Goal: Information Seeking & Learning: Learn about a topic

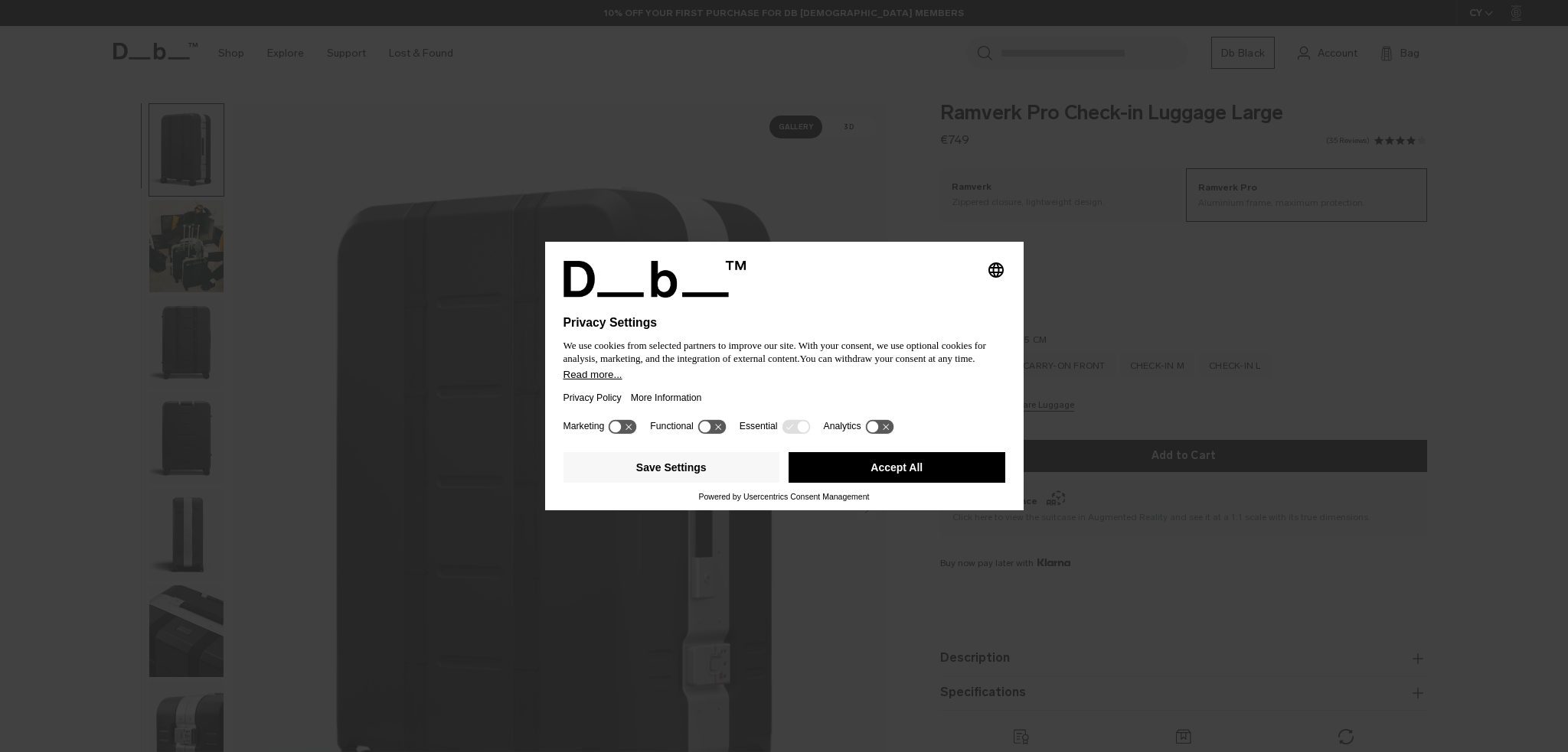
click at [880, 464] on button "Accept All" at bounding box center [897, 468] width 217 height 31
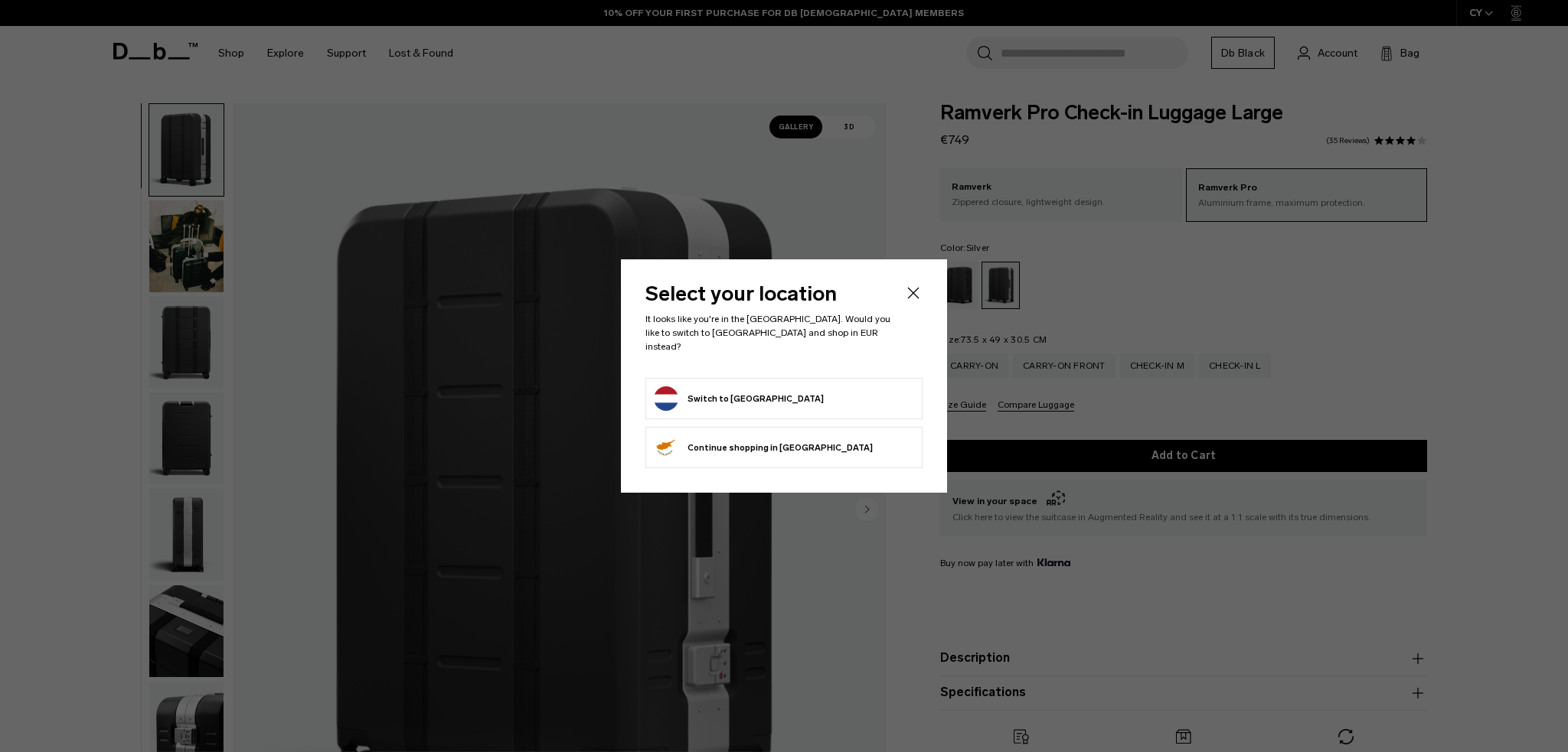
click at [758, 389] on button "Switch to [GEOGRAPHIC_DATA]" at bounding box center [739, 399] width 170 height 25
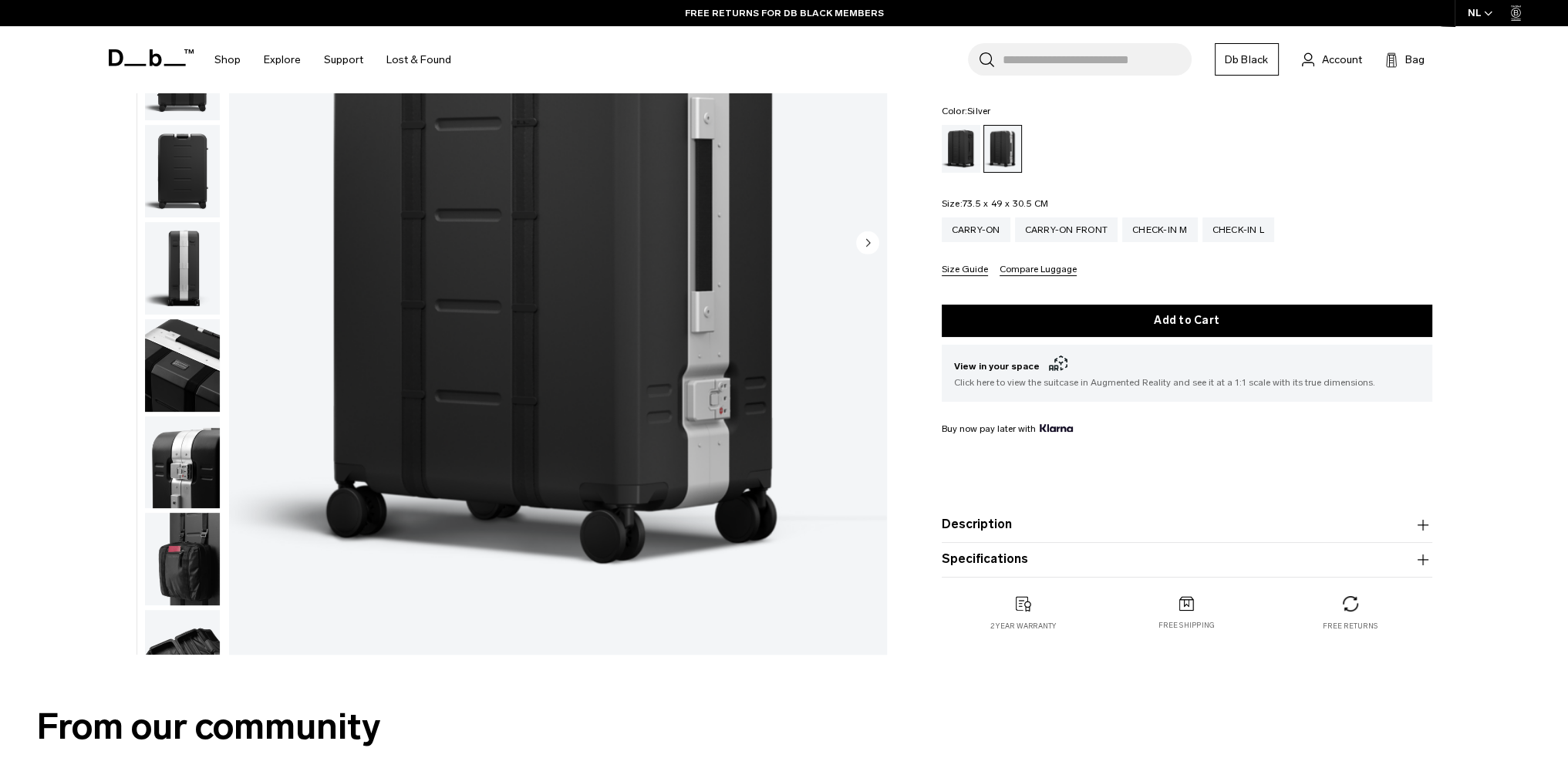
scroll to position [309, 0]
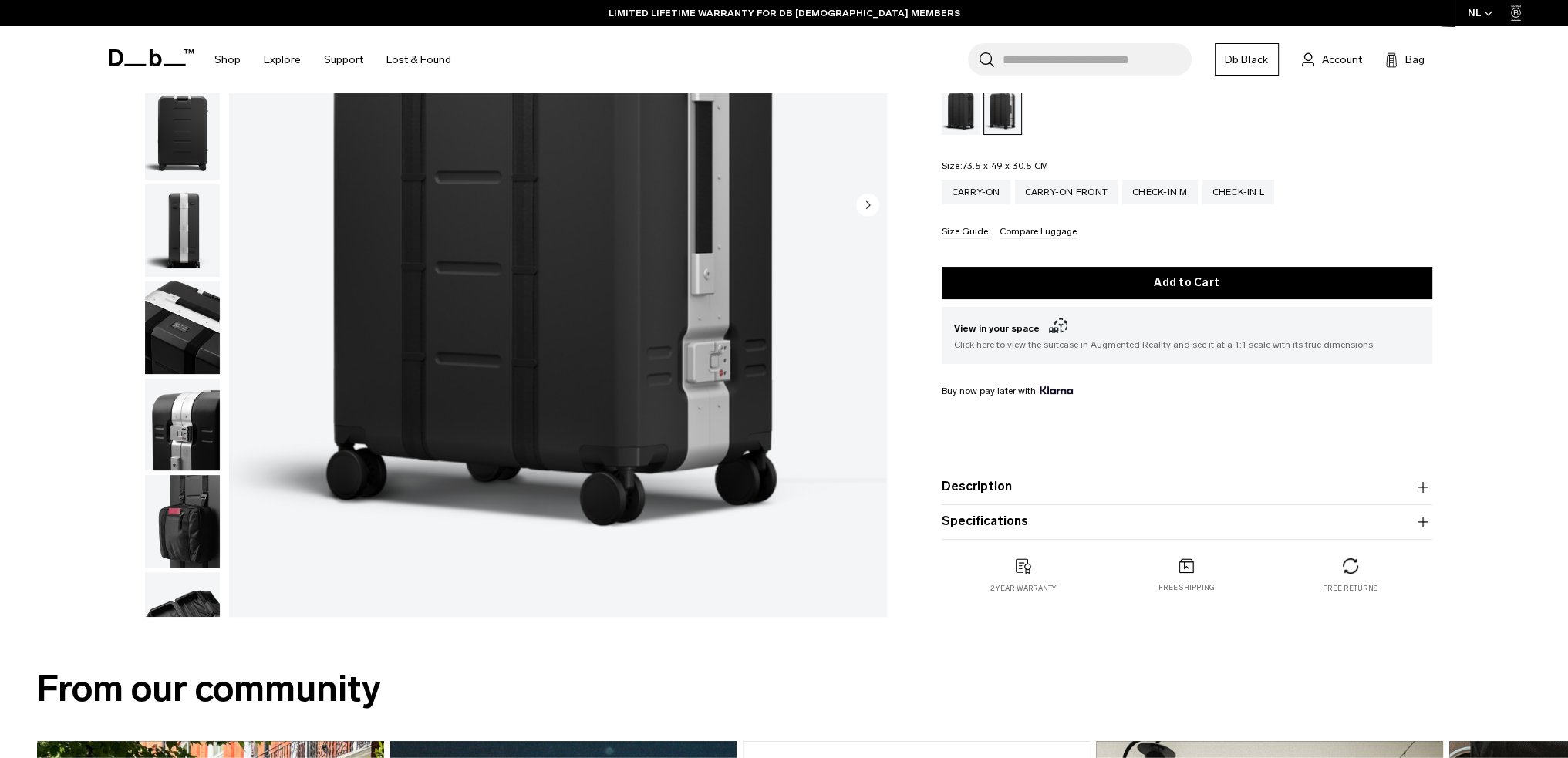
click at [1425, 483] on icon "button" at bounding box center [1423, 488] width 19 height 19
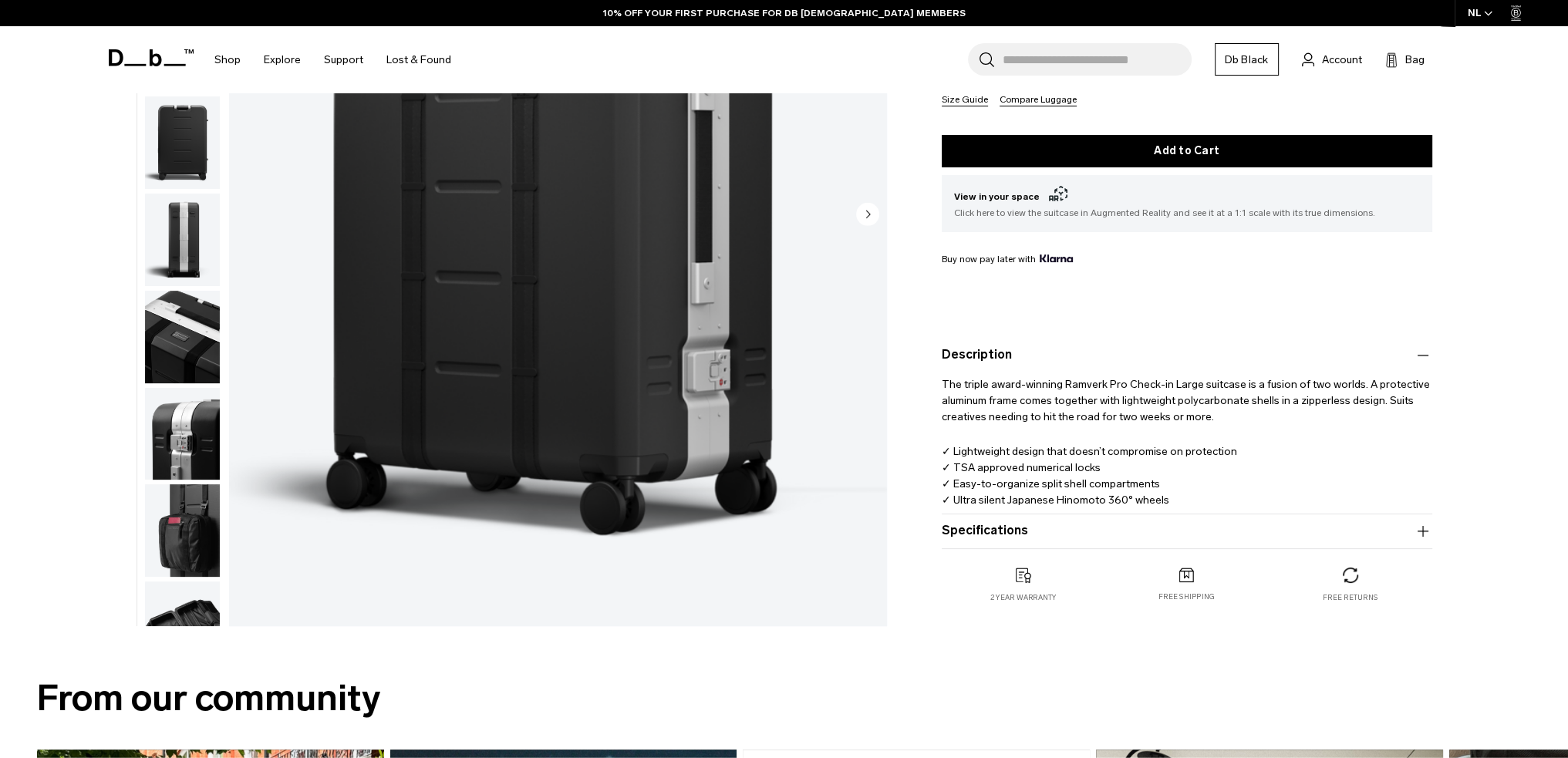
click at [1424, 531] on icon "button" at bounding box center [1422, 531] width 11 height 1
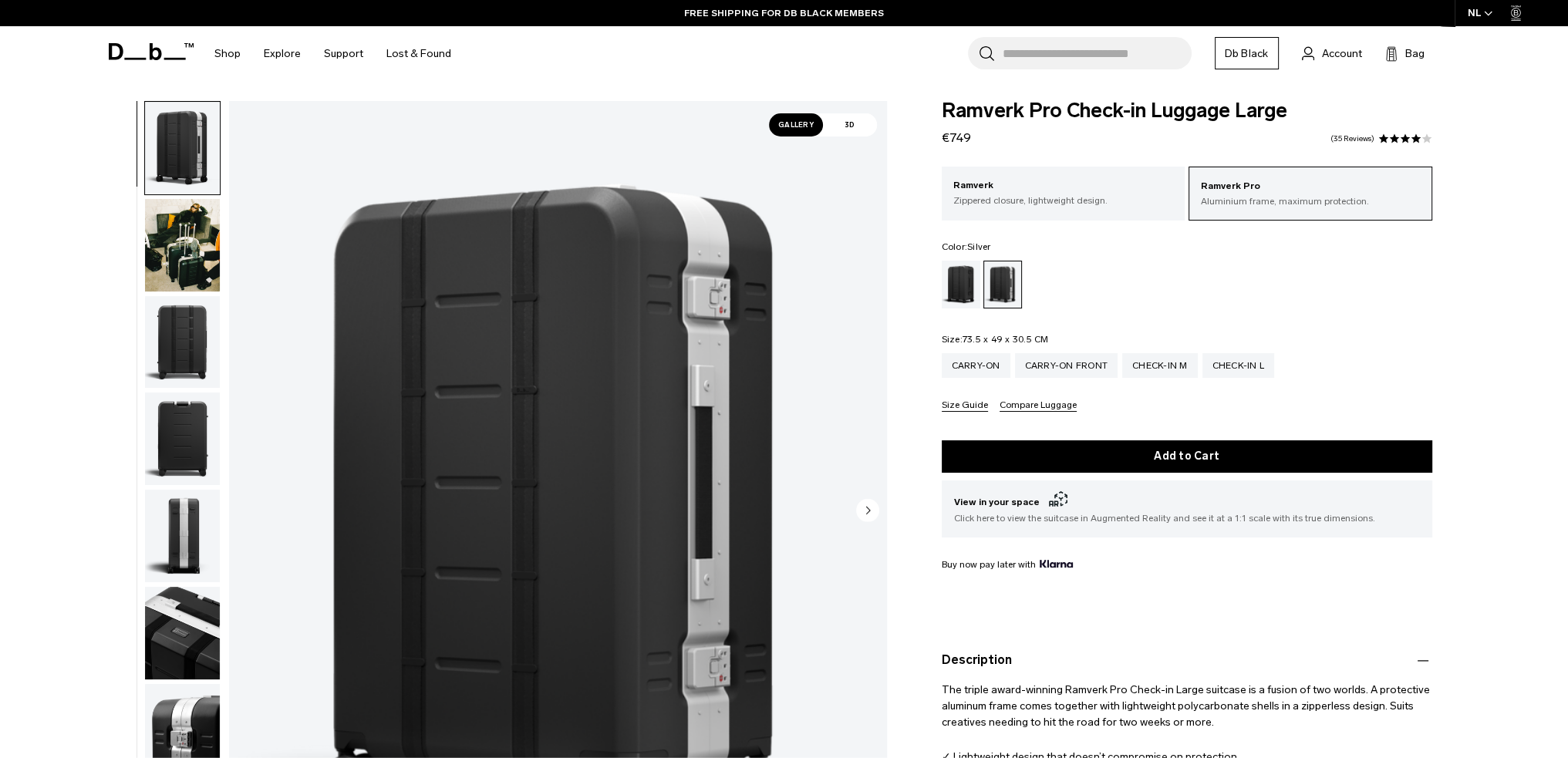
scroll to position [0, 0]
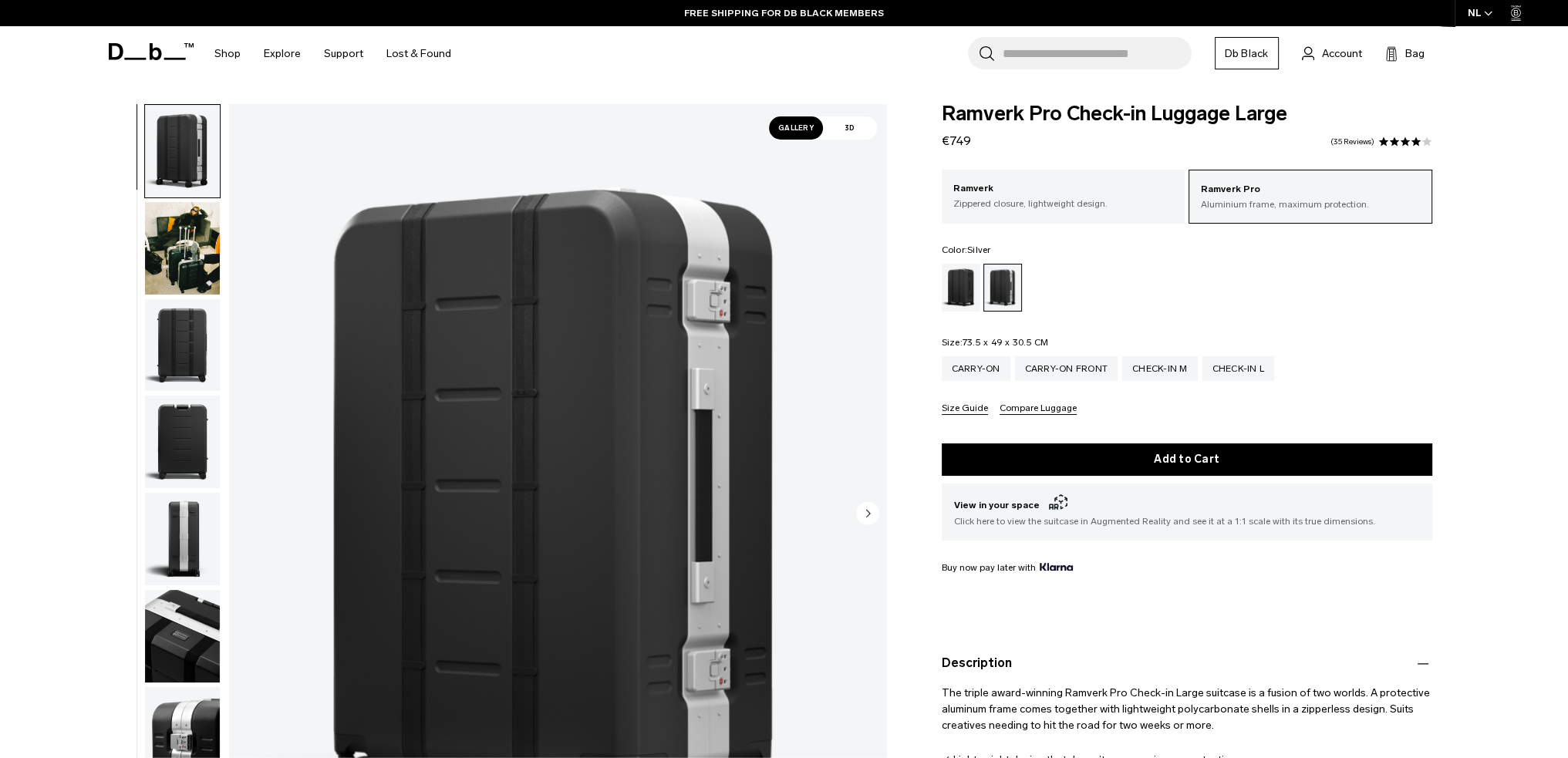
click at [192, 259] on img "button" at bounding box center [182, 249] width 75 height 93
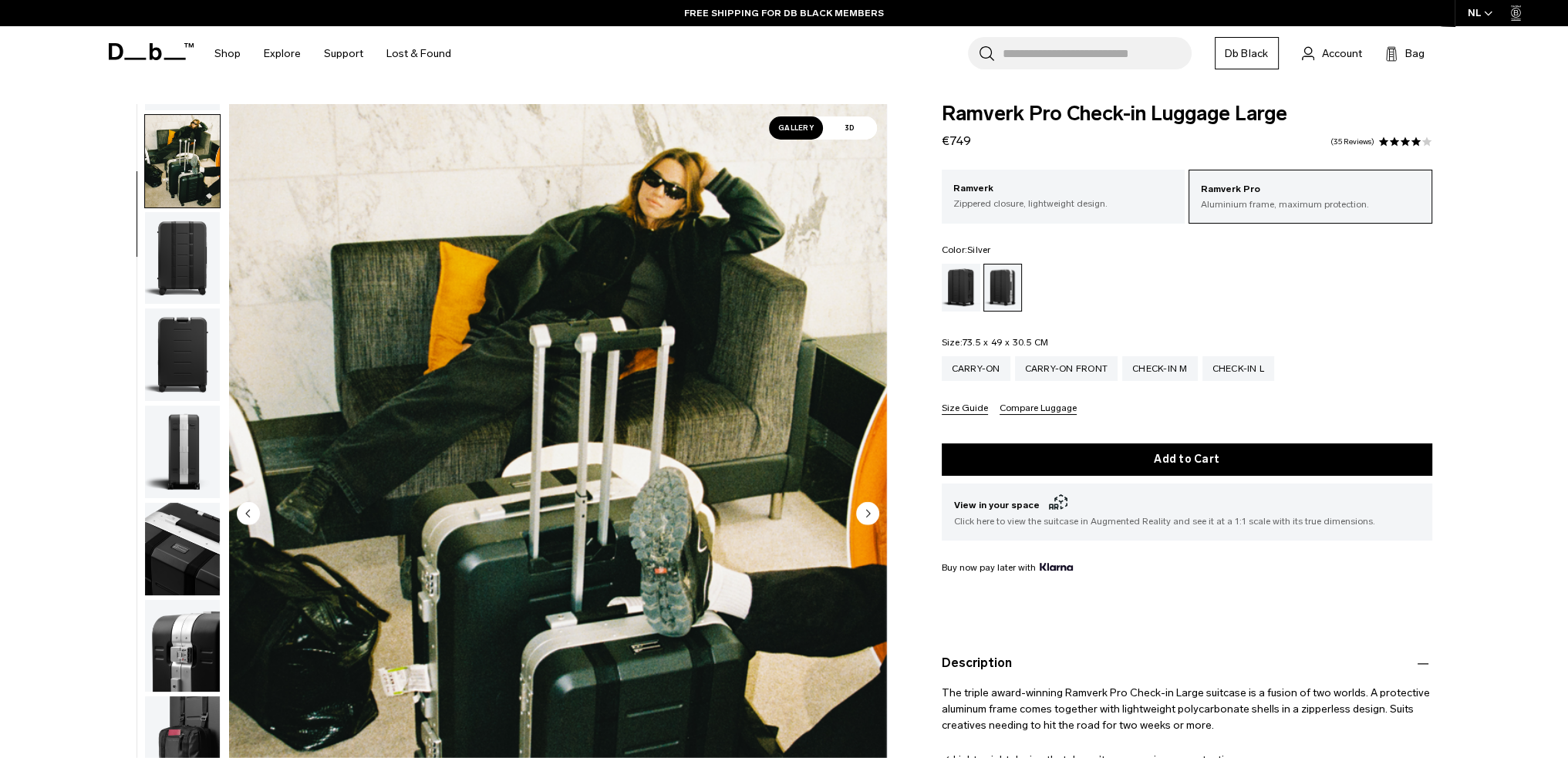
scroll to position [97, 0]
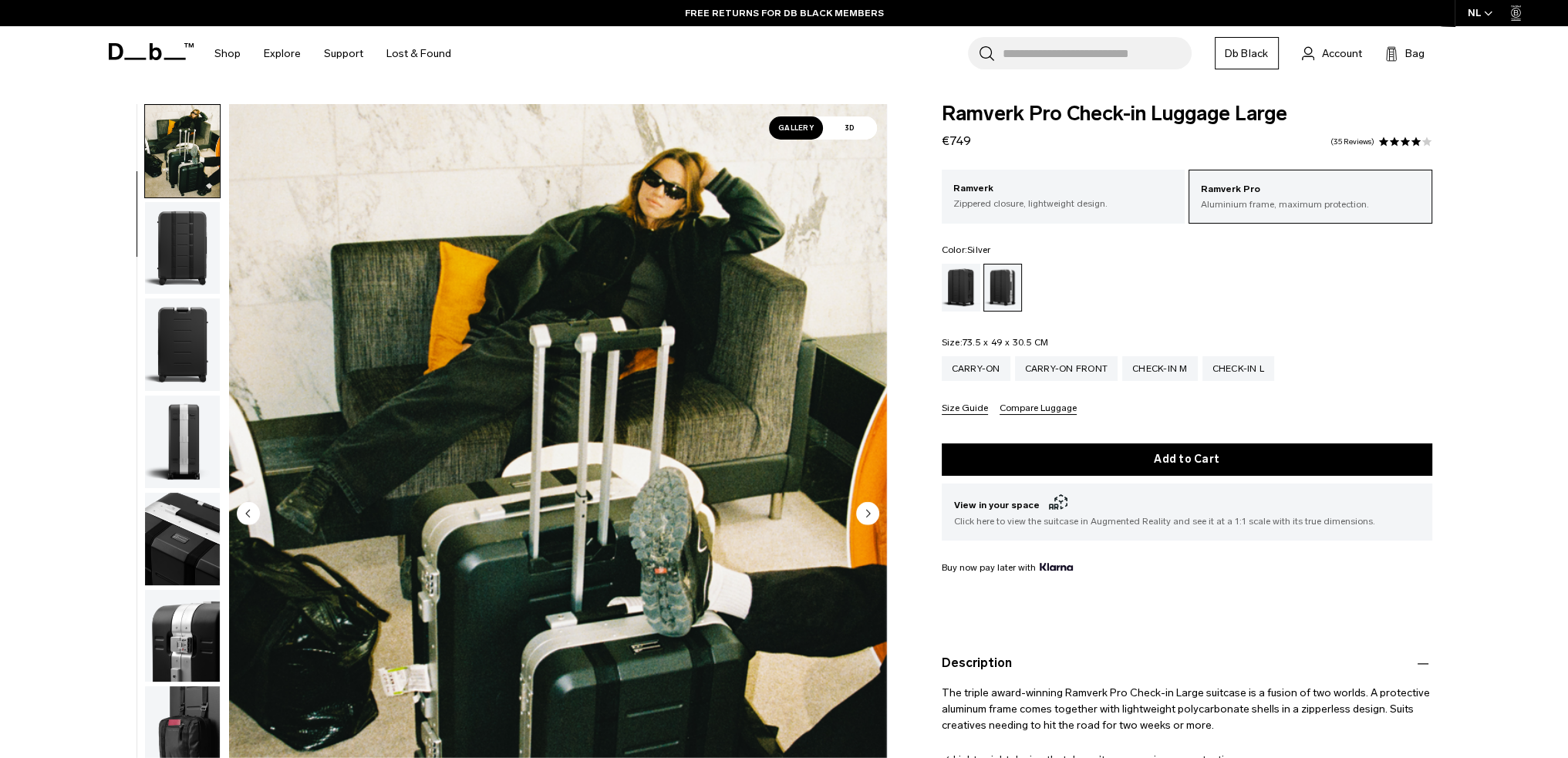
click at [192, 269] on img "button" at bounding box center [182, 249] width 75 height 93
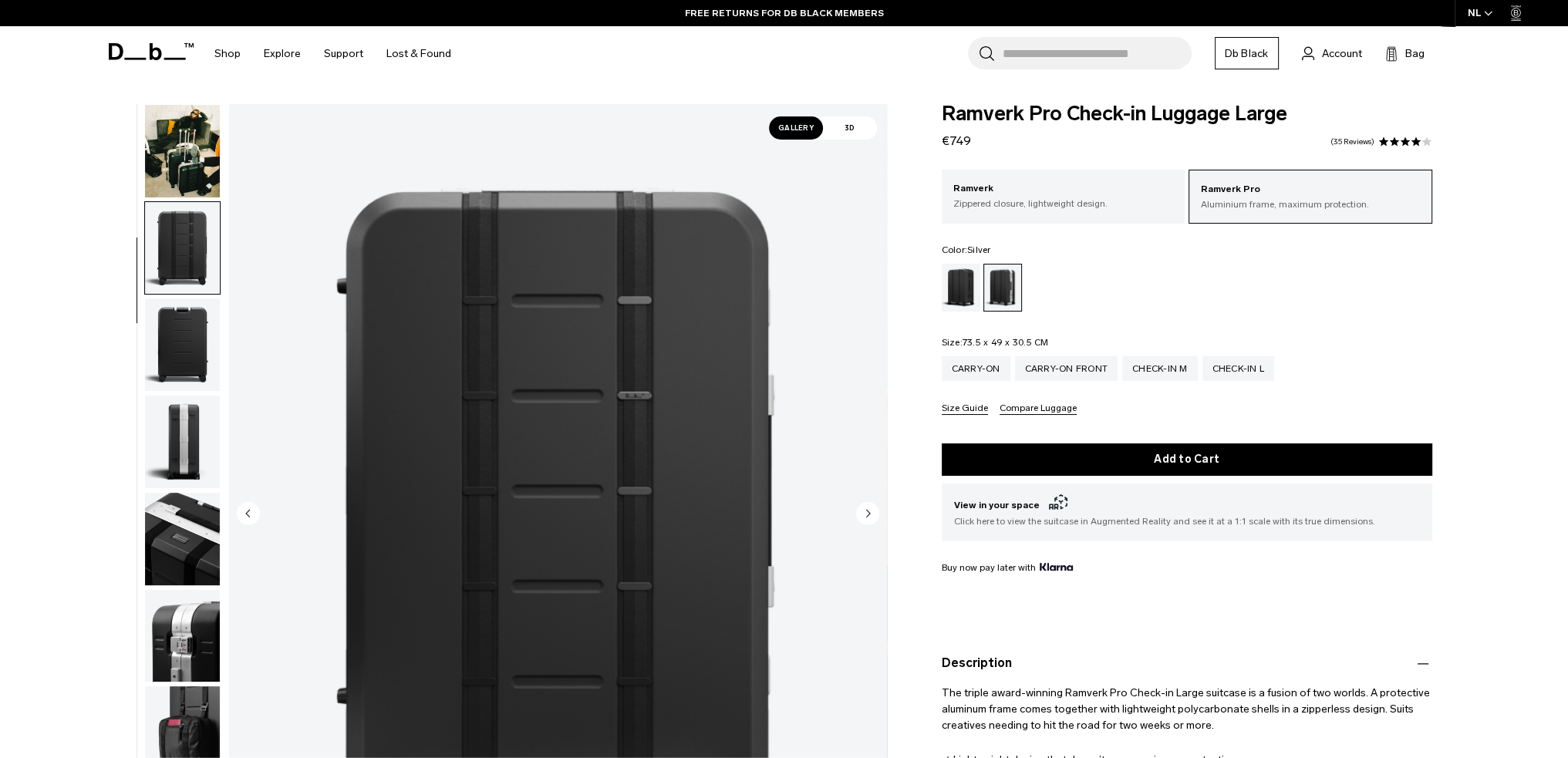
scroll to position [194, 0]
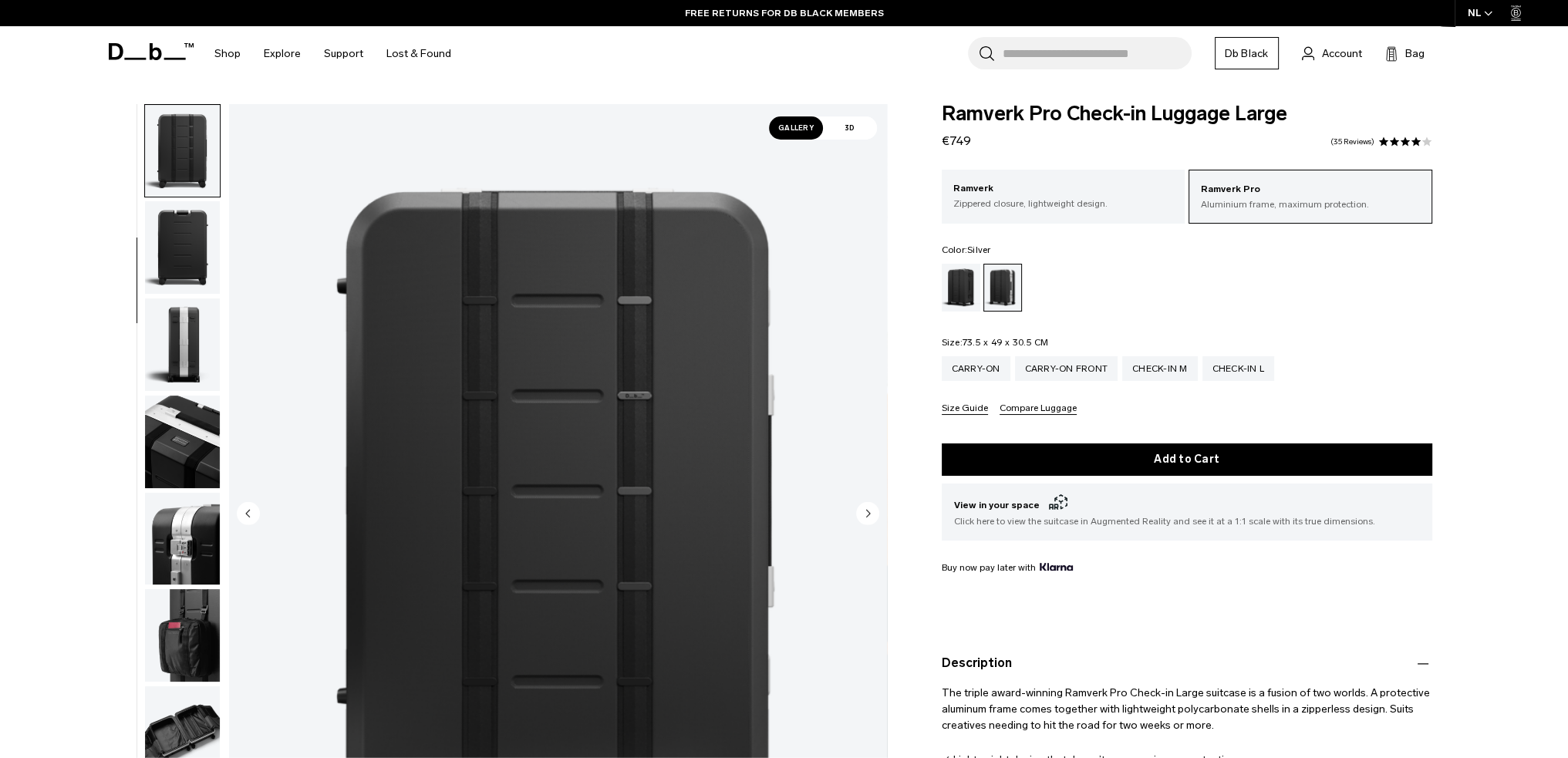
click at [182, 325] on img "button" at bounding box center [182, 345] width 75 height 93
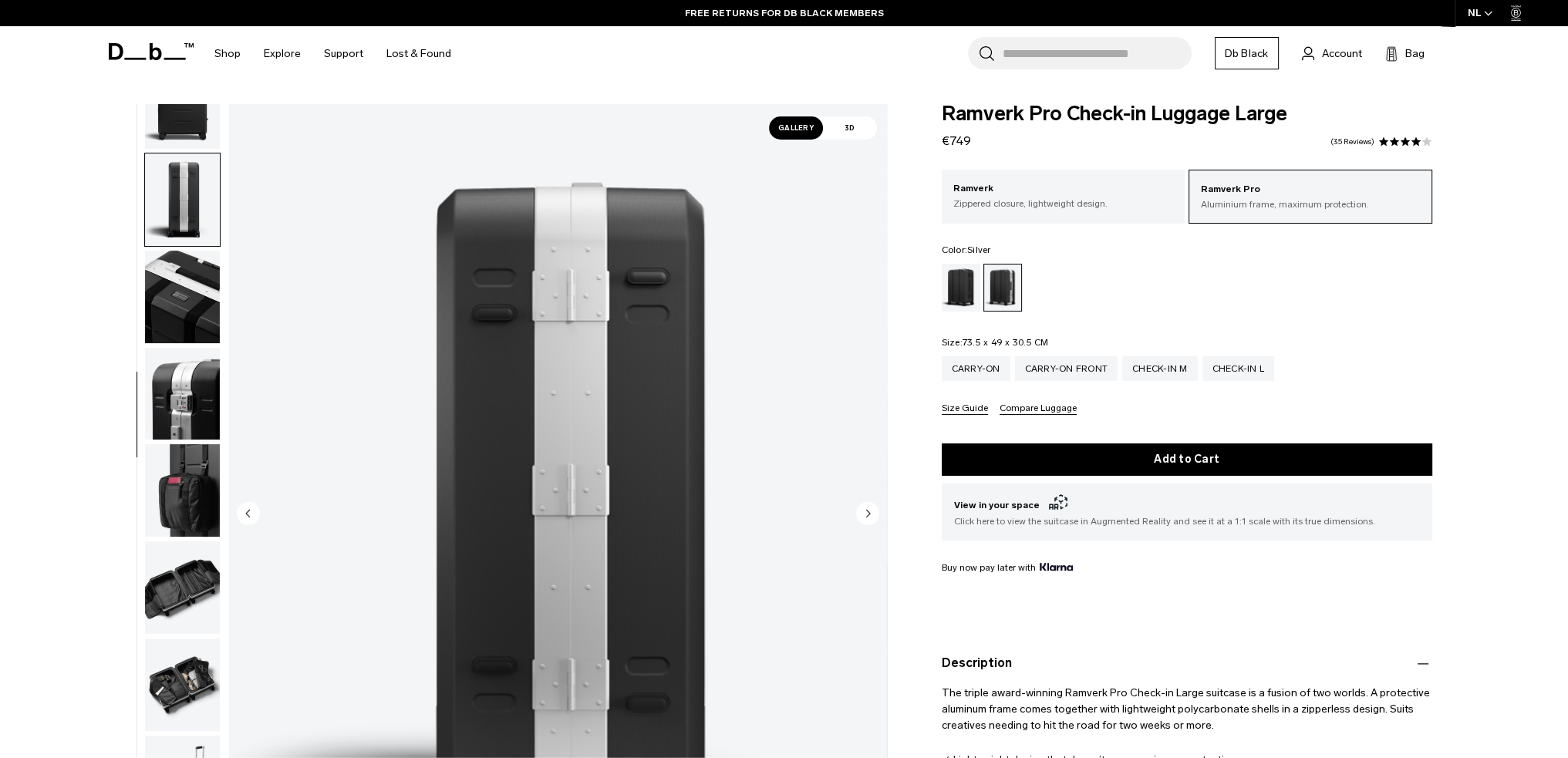
scroll to position [340, 0]
click at [181, 399] on img "button" at bounding box center [182, 394] width 75 height 93
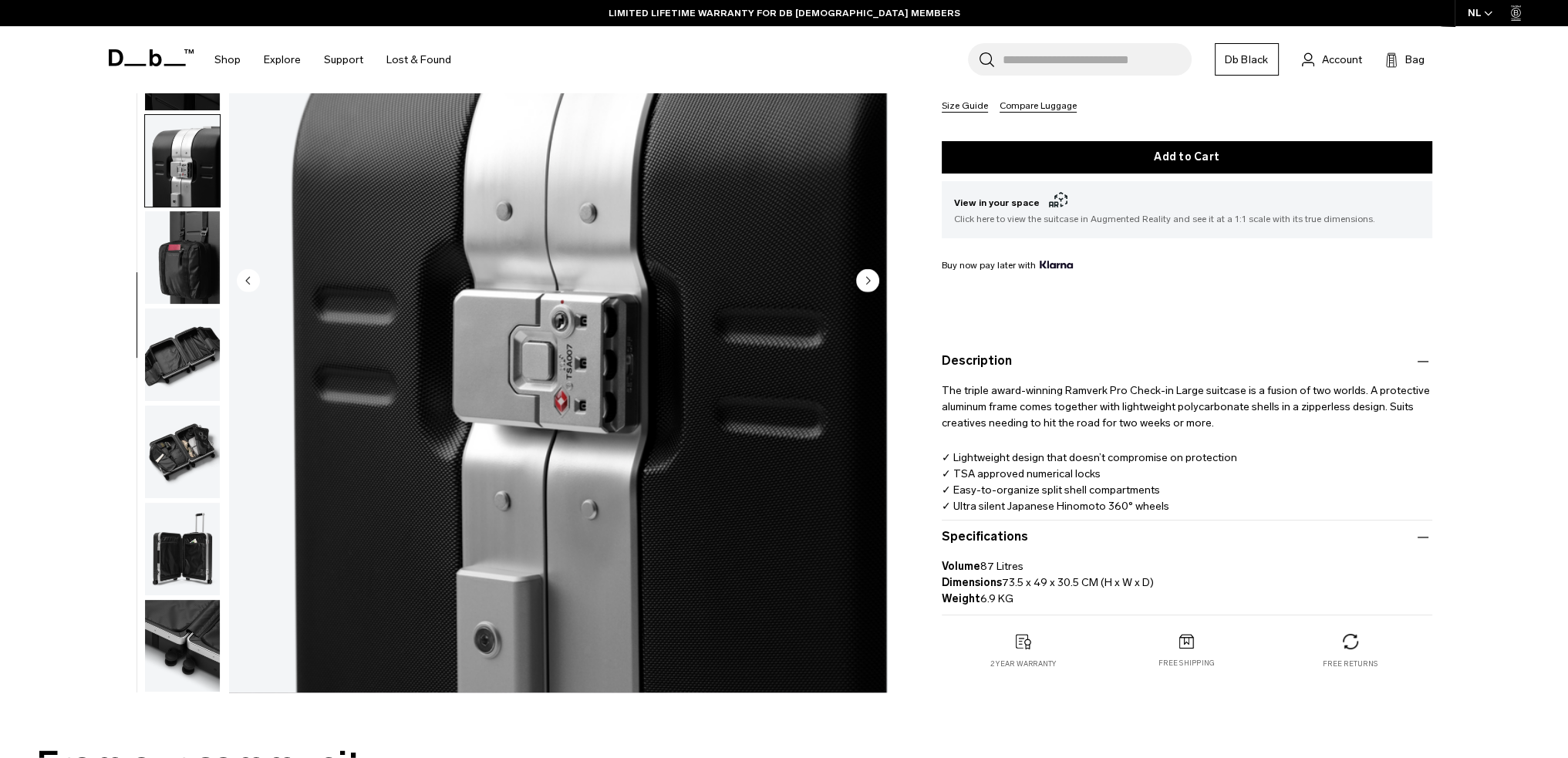
scroll to position [463, 0]
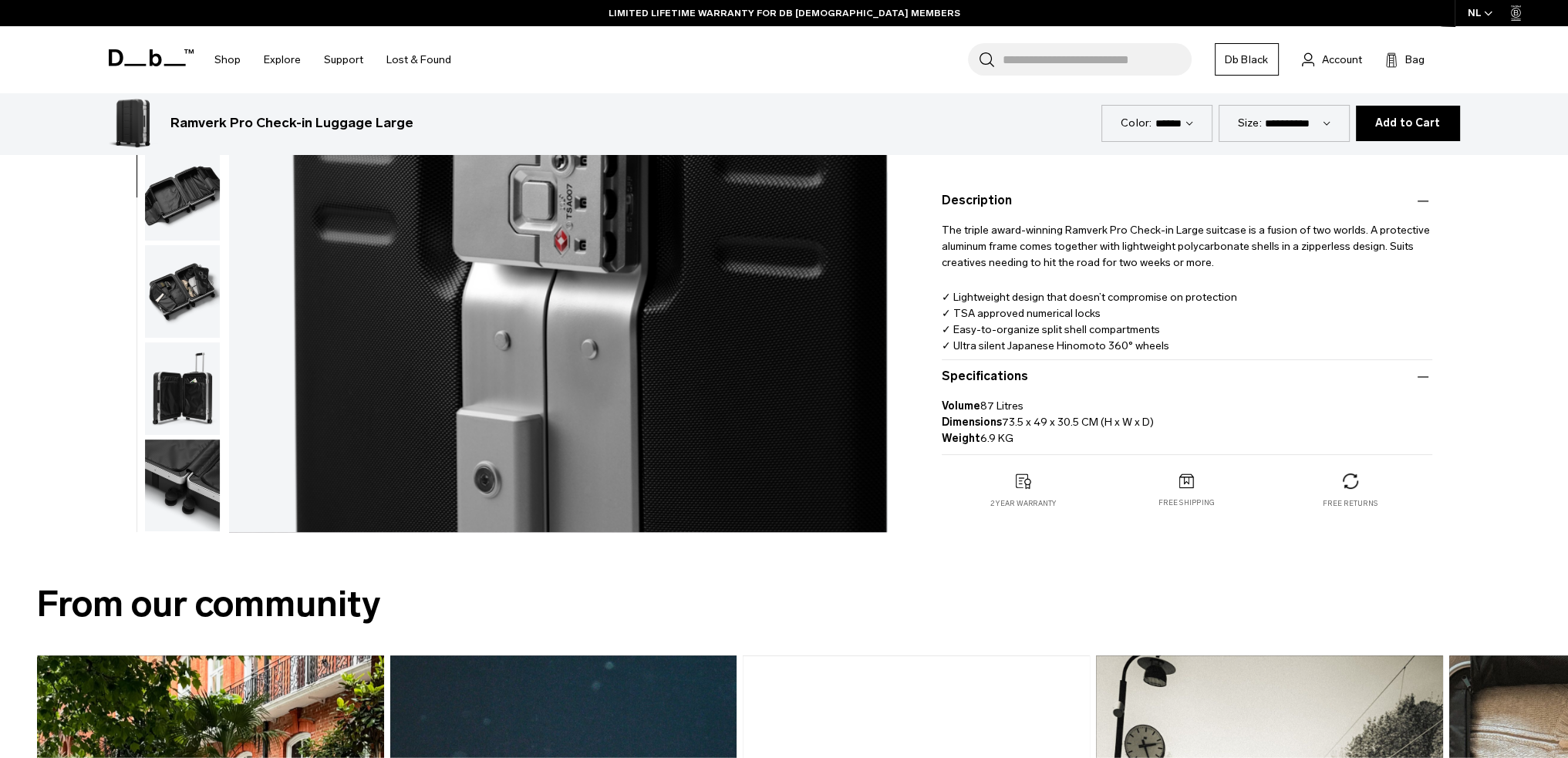
click at [193, 198] on img "button" at bounding box center [182, 194] width 75 height 93
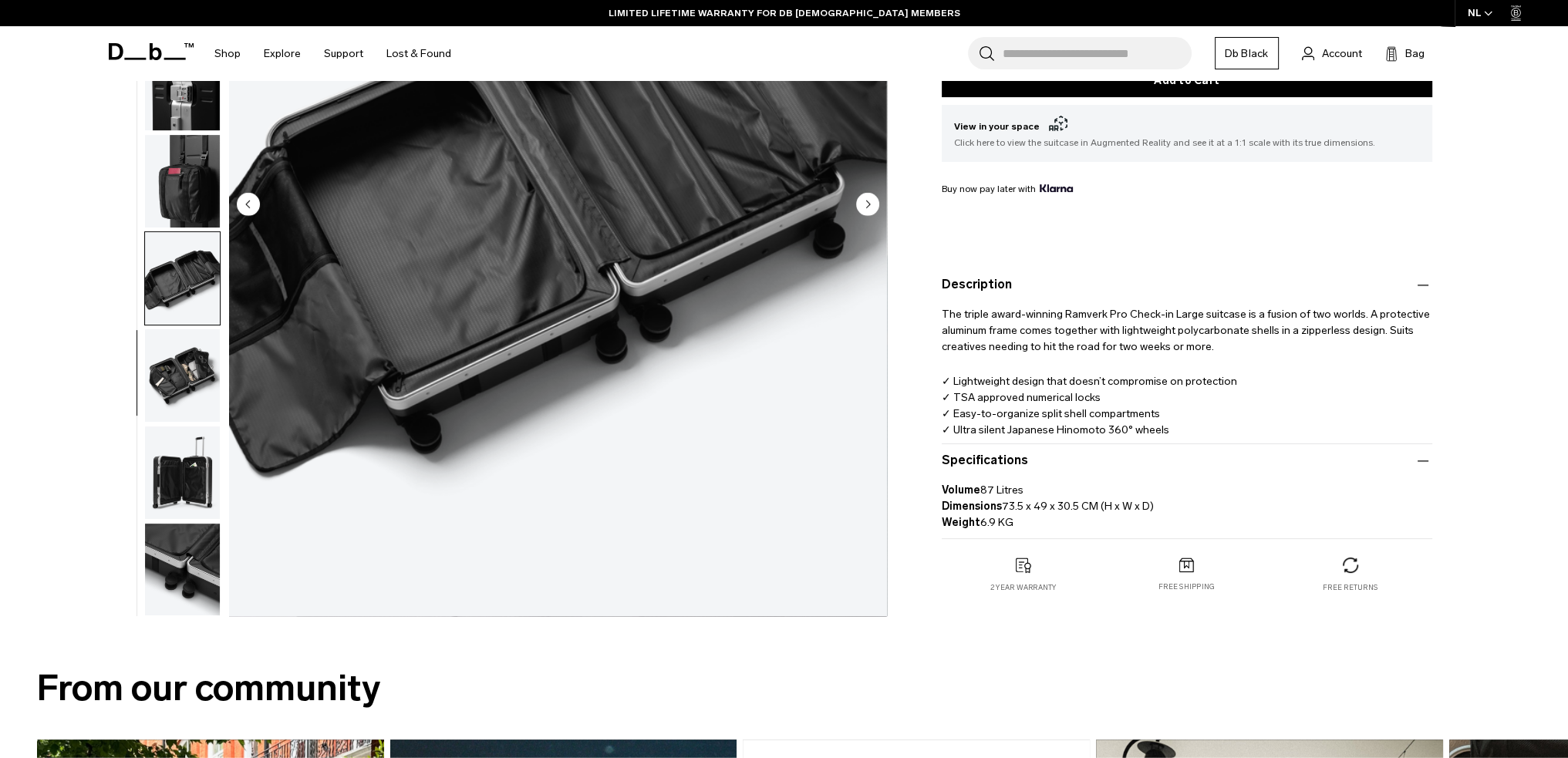
scroll to position [385, 0]
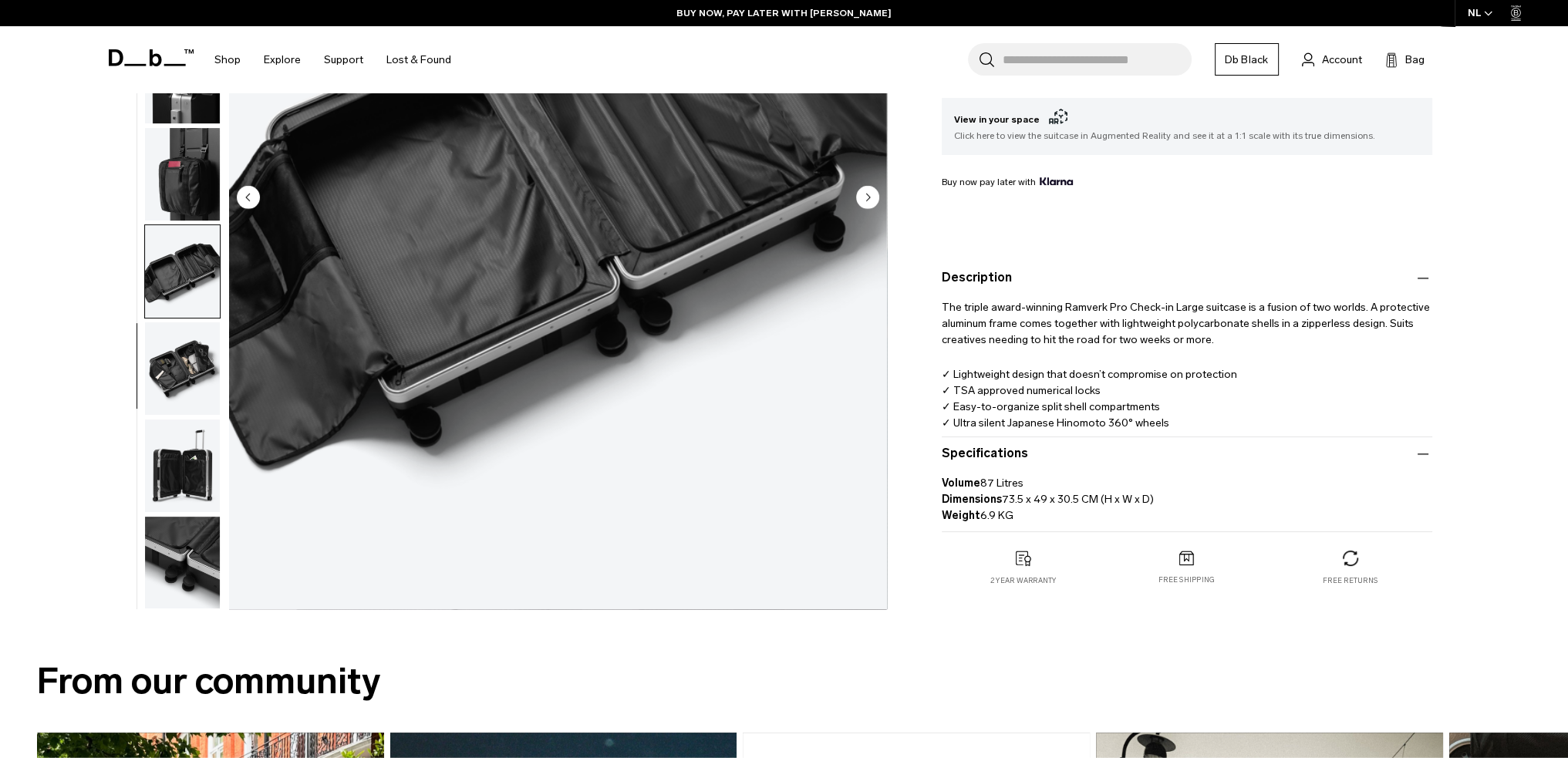
click at [182, 280] on img "button" at bounding box center [182, 272] width 75 height 93
click at [191, 362] on img "button" at bounding box center [182, 369] width 75 height 93
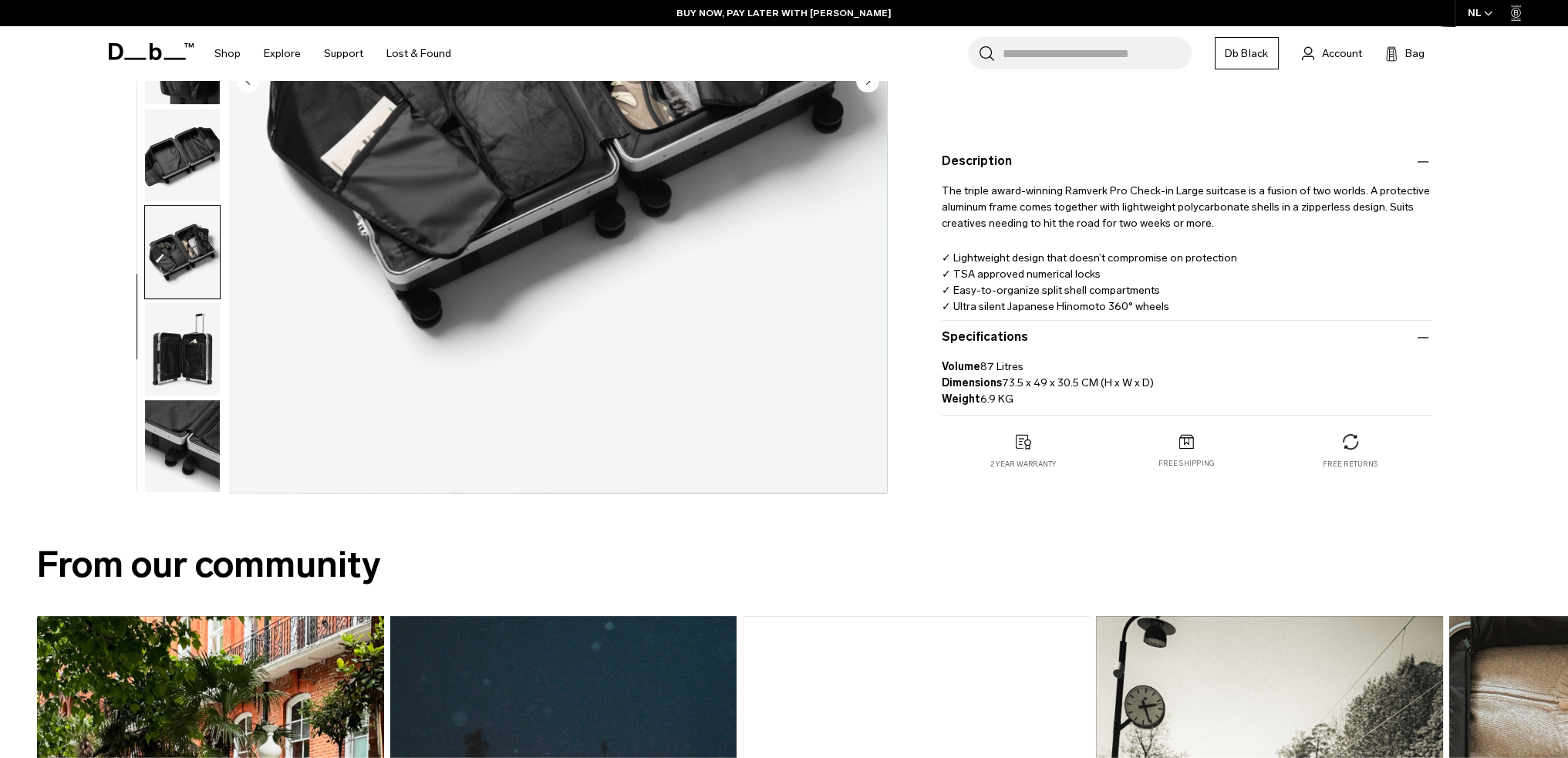
scroll to position [617, 0]
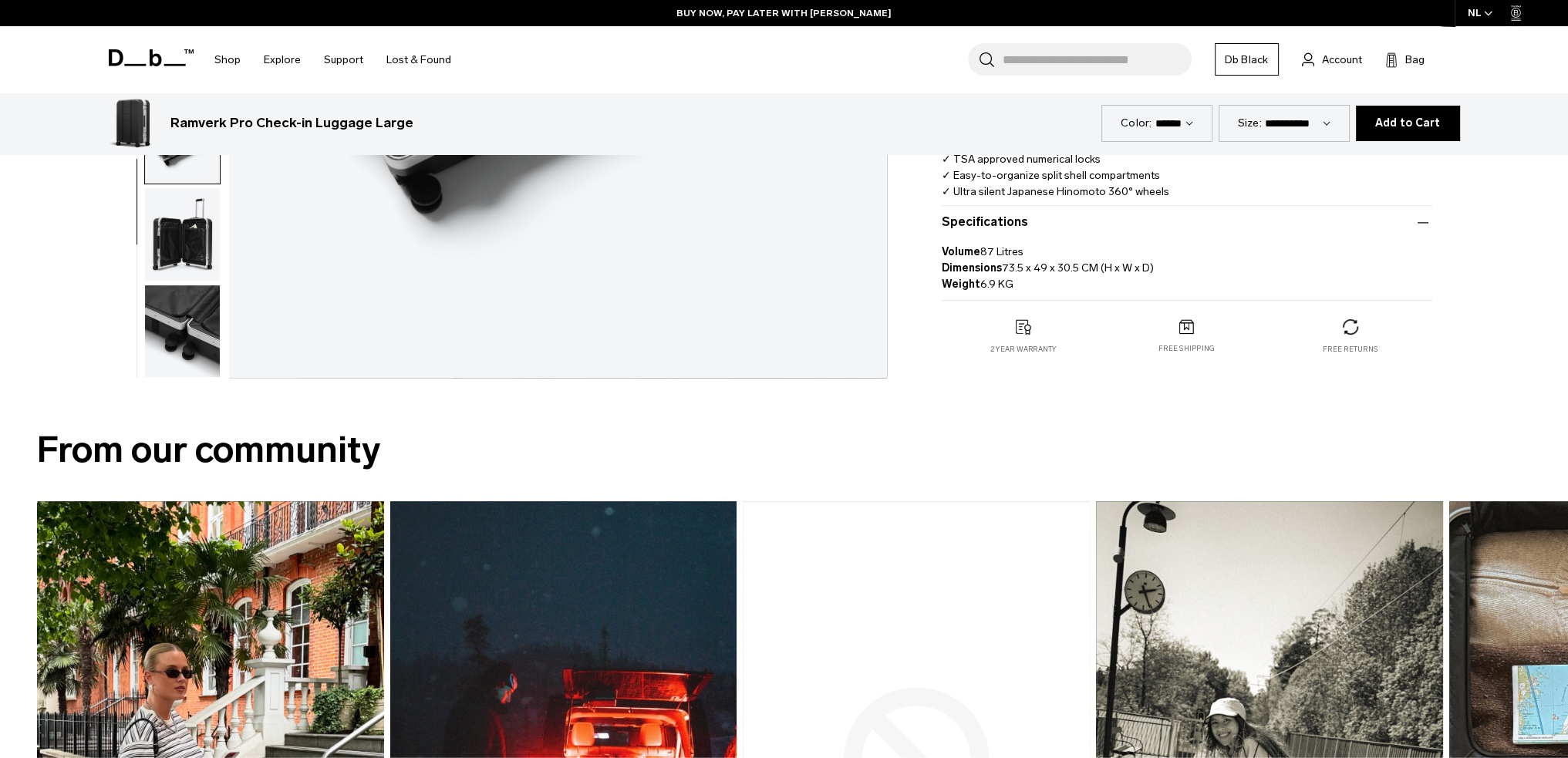
click at [196, 246] on img "button" at bounding box center [182, 234] width 75 height 93
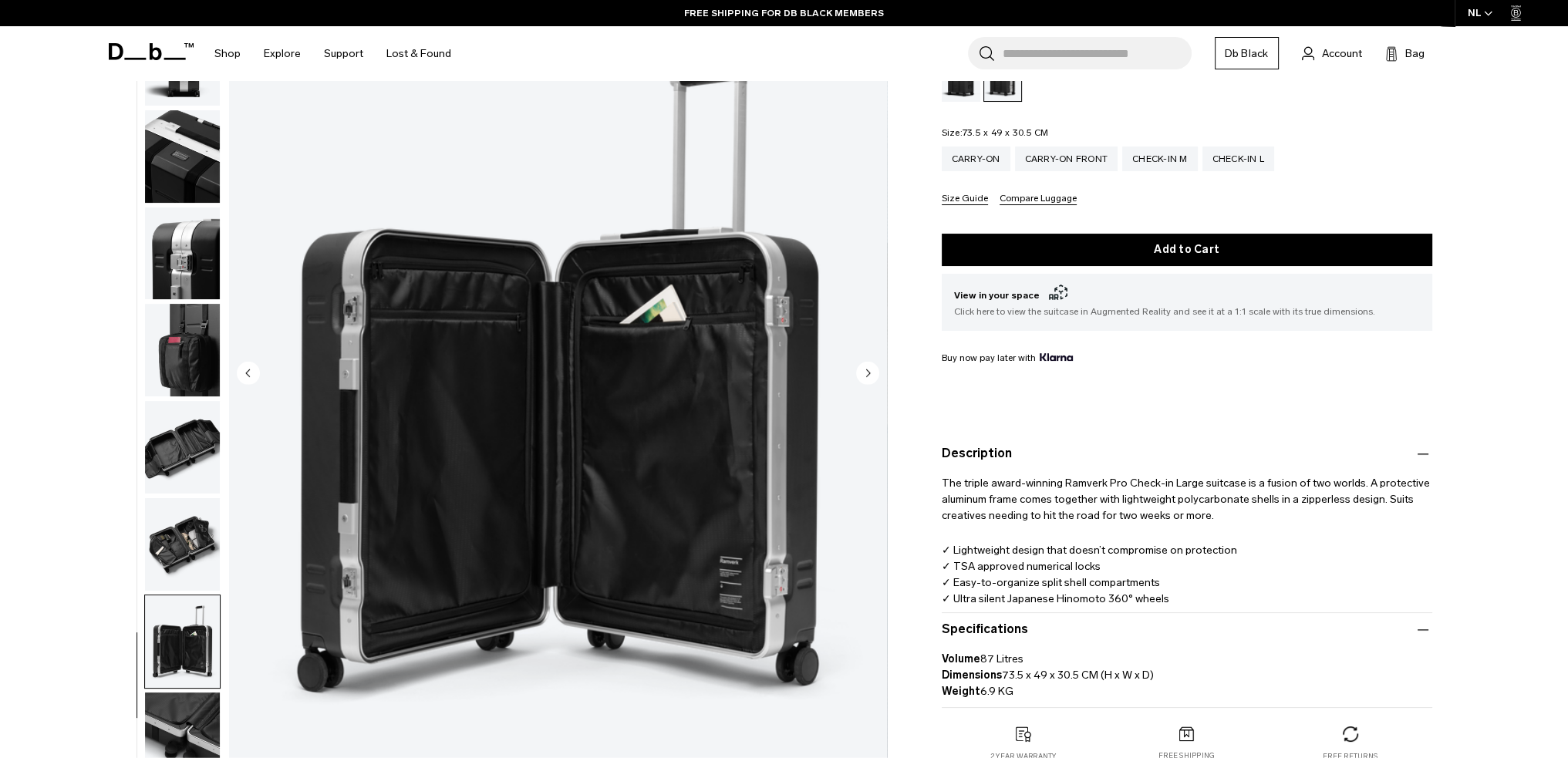
scroll to position [385, 0]
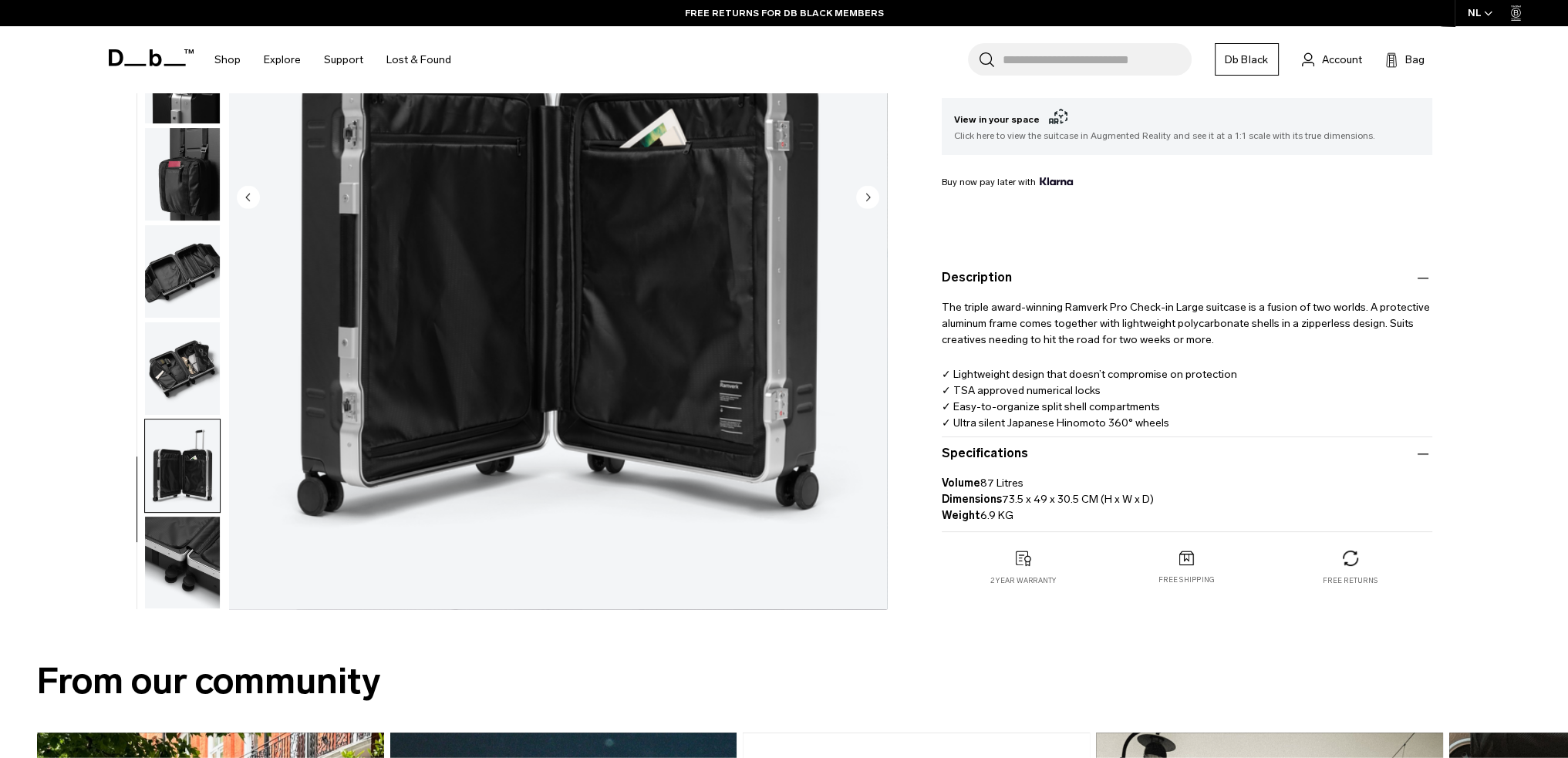
click at [179, 536] on img "button" at bounding box center [182, 563] width 75 height 93
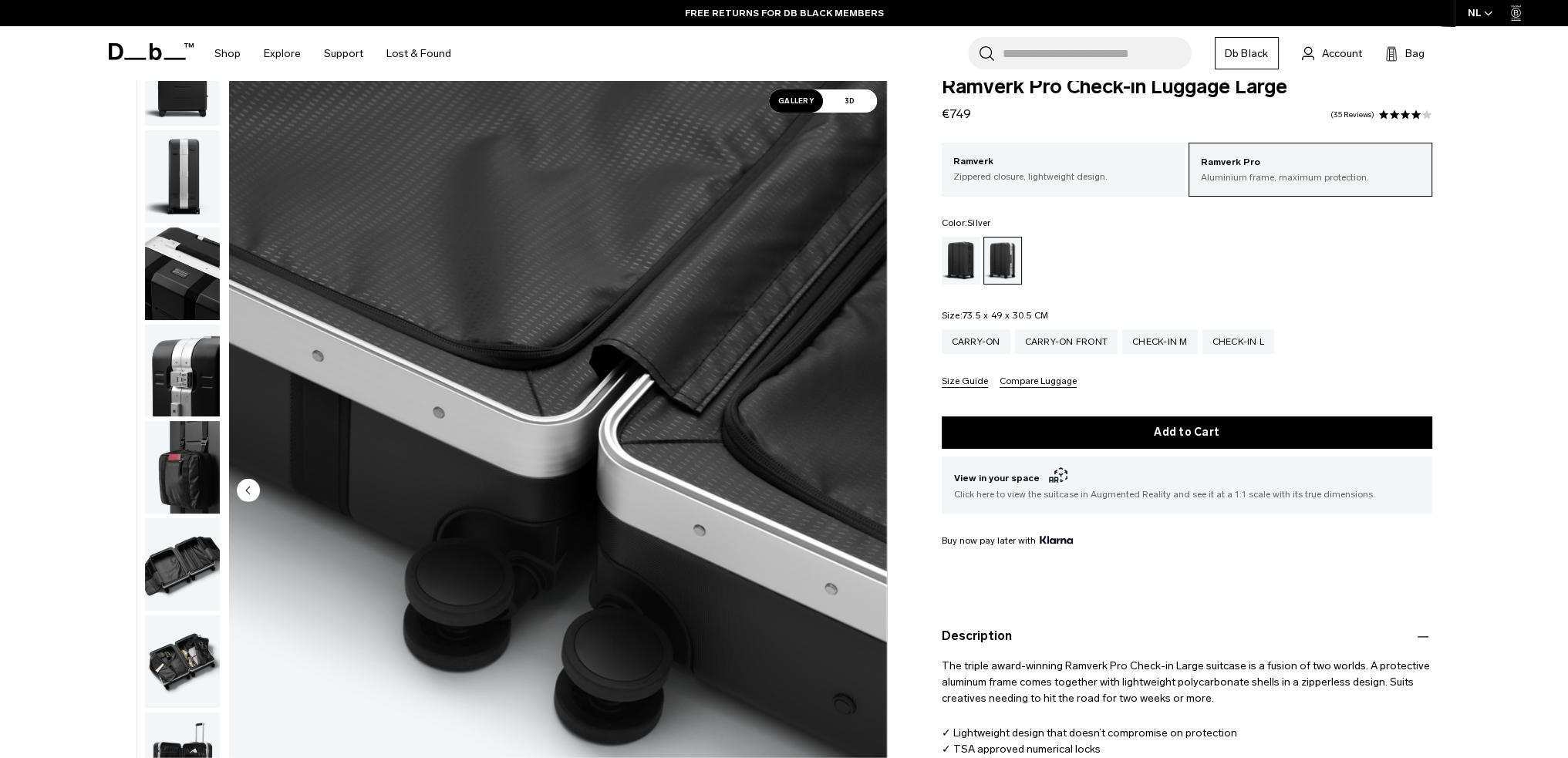
scroll to position [0, 0]
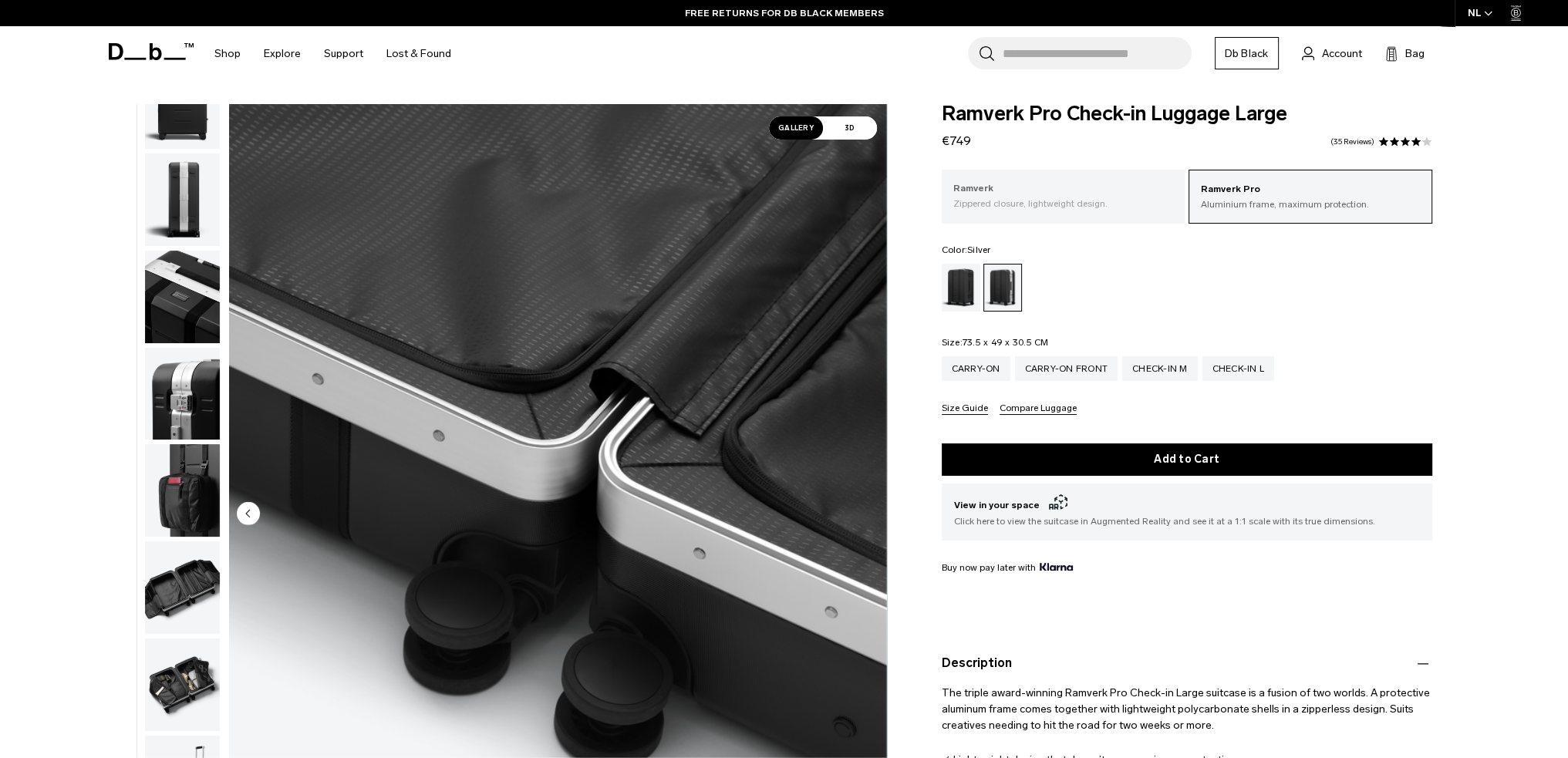
click at [996, 199] on p "Zippered closure, lightweight design." at bounding box center [1063, 204] width 220 height 14
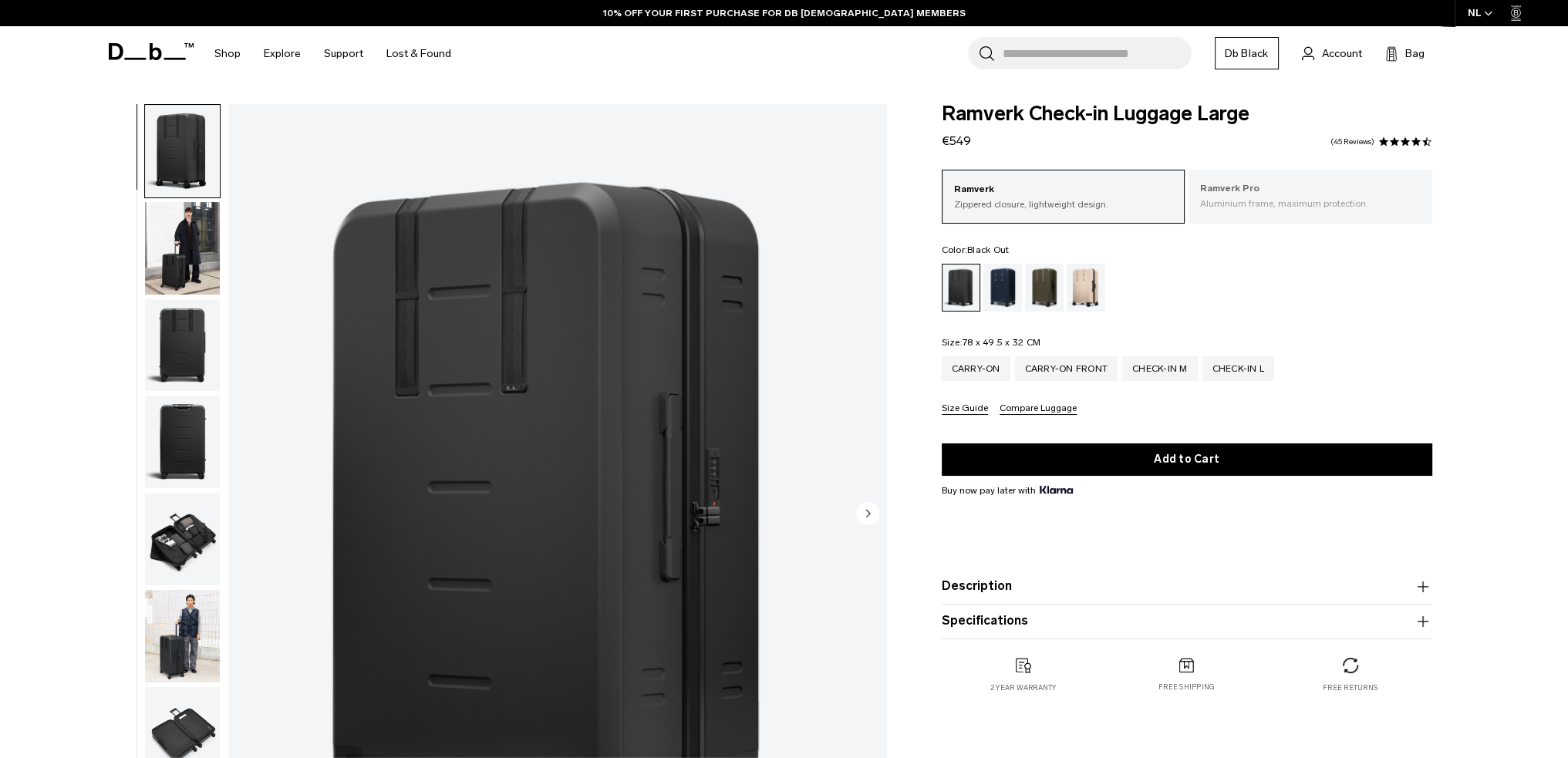
click at [1267, 186] on p "Ramverk Pro" at bounding box center [1310, 189] width 220 height 15
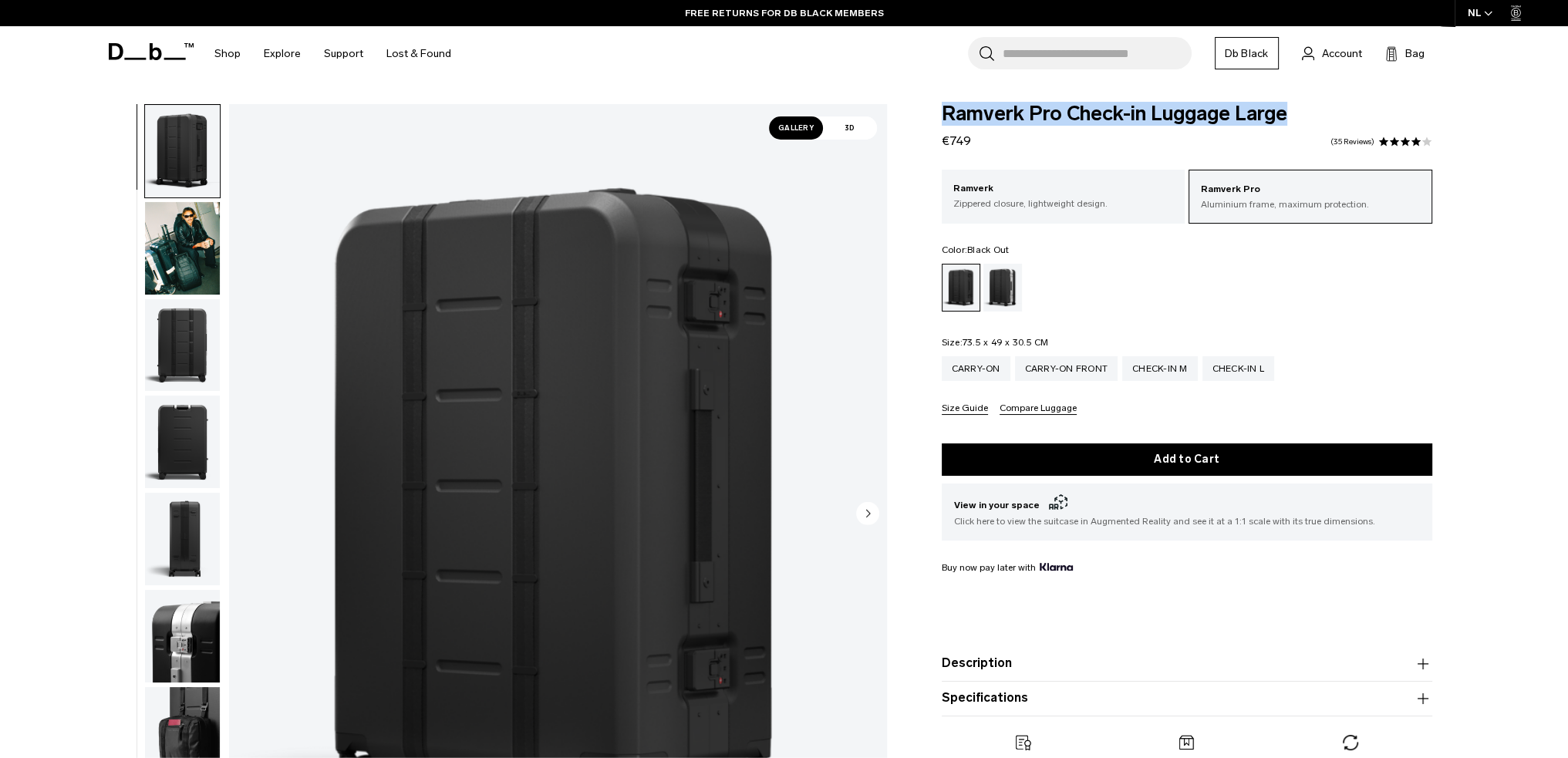
drag, startPoint x: 1297, startPoint y: 111, endPoint x: 941, endPoint y: 115, distance: 356.0
click at [942, 115] on span "Ramverk Pro Check-in Luggage Large" at bounding box center [1187, 114] width 490 height 20
copy span "Ramverk Pro Check-in Luggage Large"
click at [1368, 89] on body "Skip to content BUY NOW, PAY LATER WITH KLARNA 10% OFF YOUR FIRST PURCHASE FOR …" at bounding box center [784, 379] width 1568 height 758
click at [1004, 289] on div "Silver" at bounding box center [1003, 288] width 40 height 48
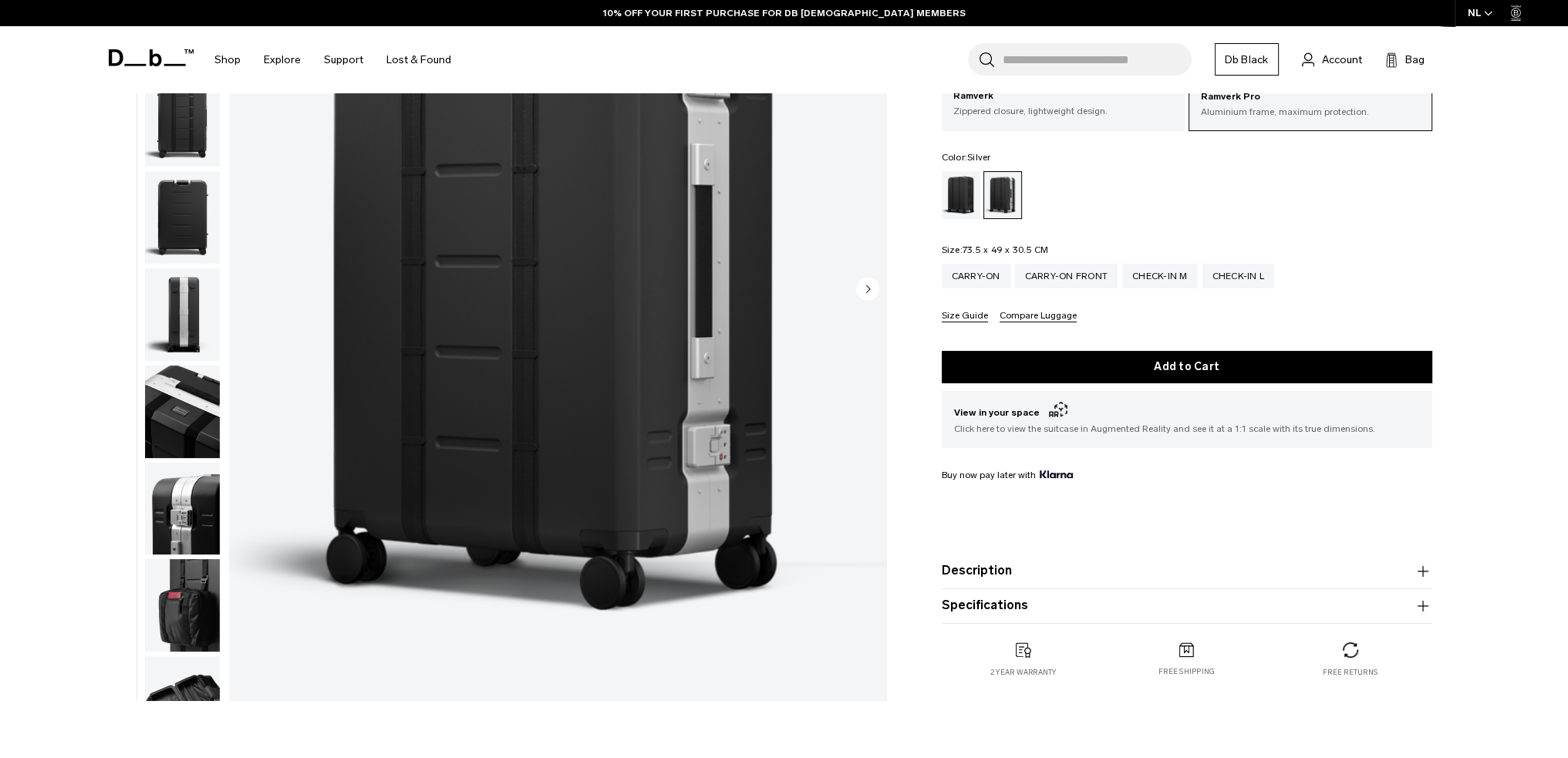
scroll to position [231, 0]
